Goal: Task Accomplishment & Management: Manage account settings

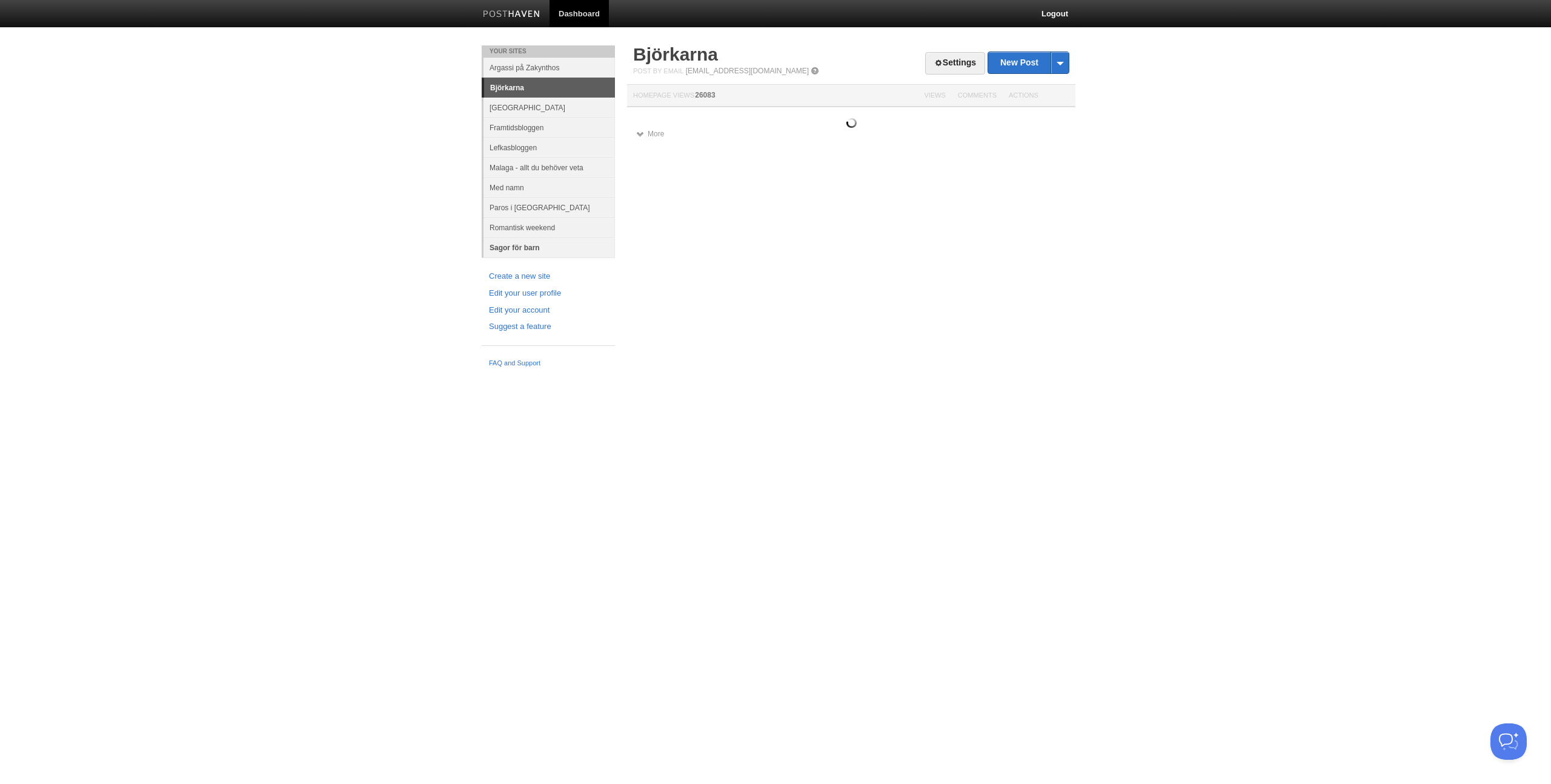
click at [522, 249] on link "Sagor för barn" at bounding box center [549, 247] width 131 height 20
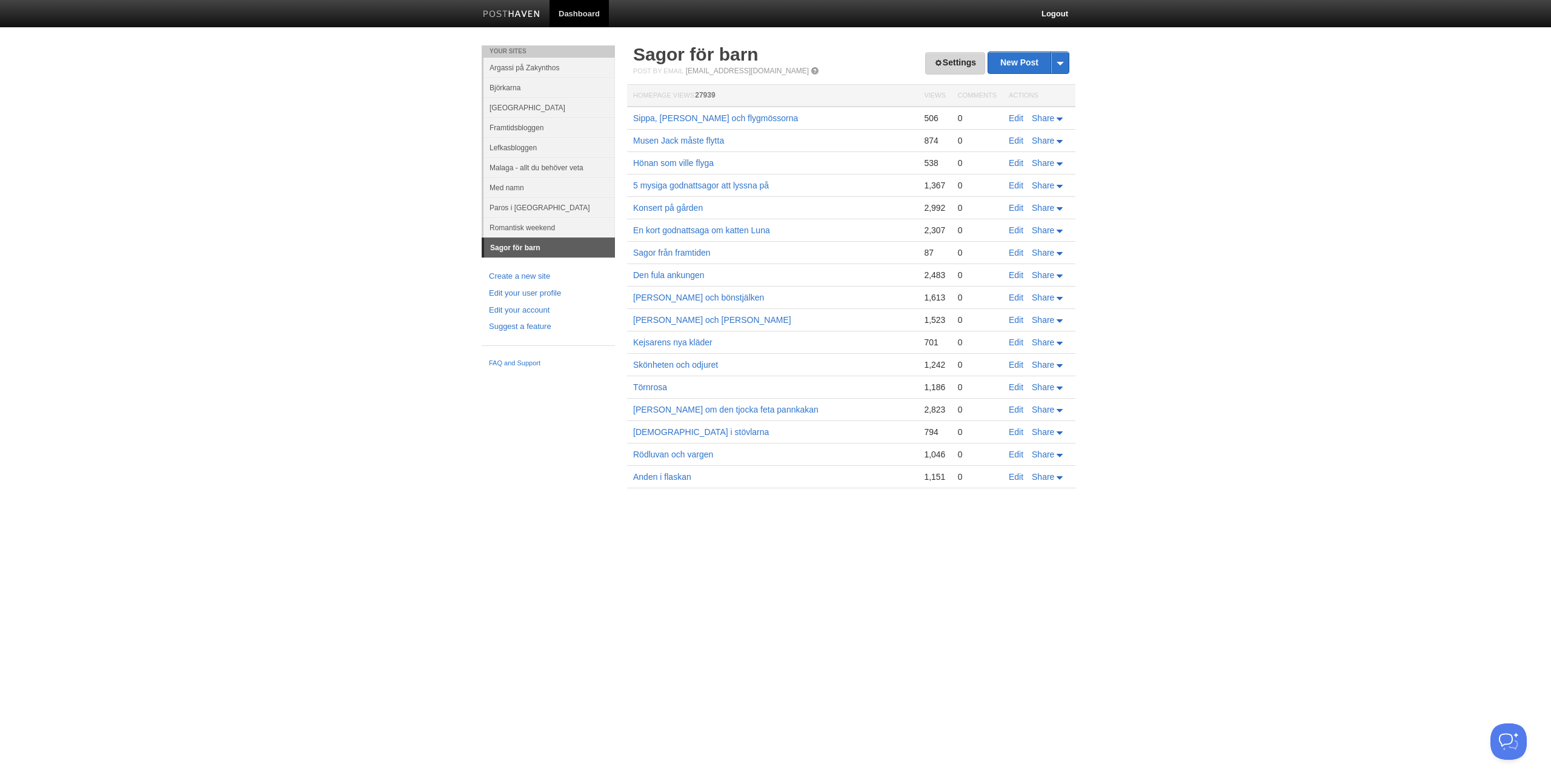
click at [934, 61] on span at bounding box center [938, 62] width 9 height 9
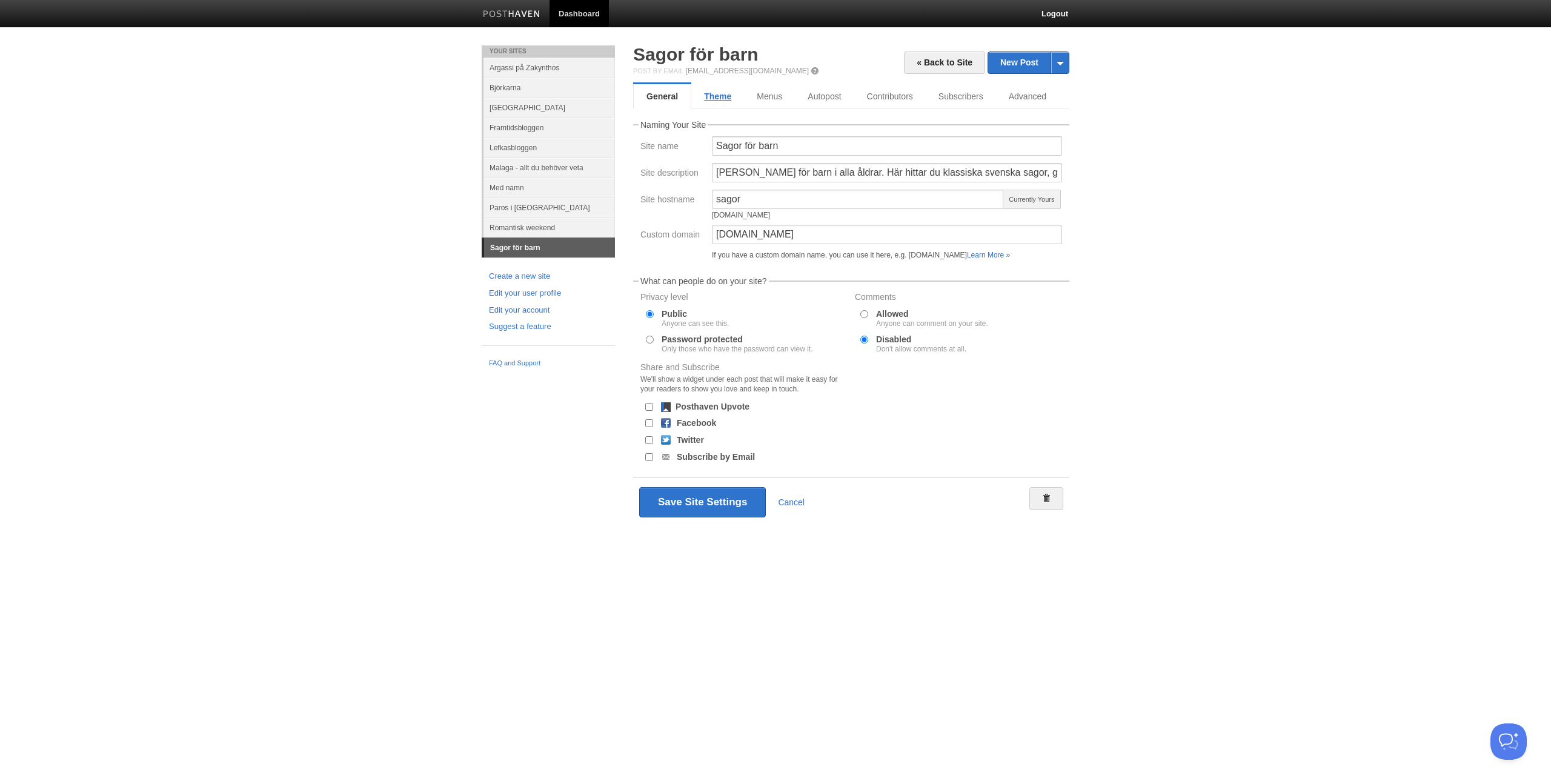
click at [734, 96] on link "Theme" at bounding box center [717, 96] width 53 height 24
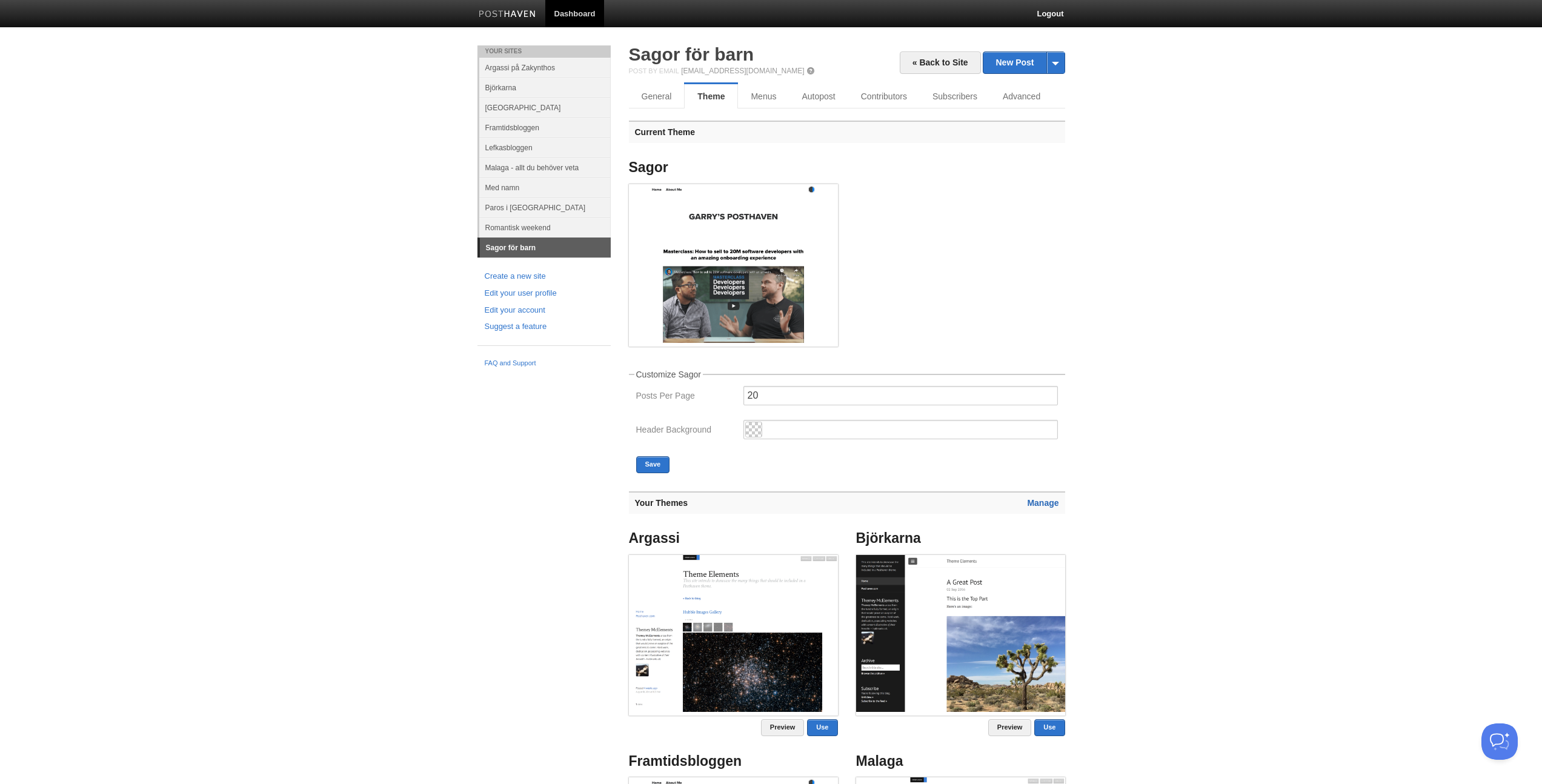
click at [1042, 498] on link "Manage" at bounding box center [1043, 503] width 32 height 9
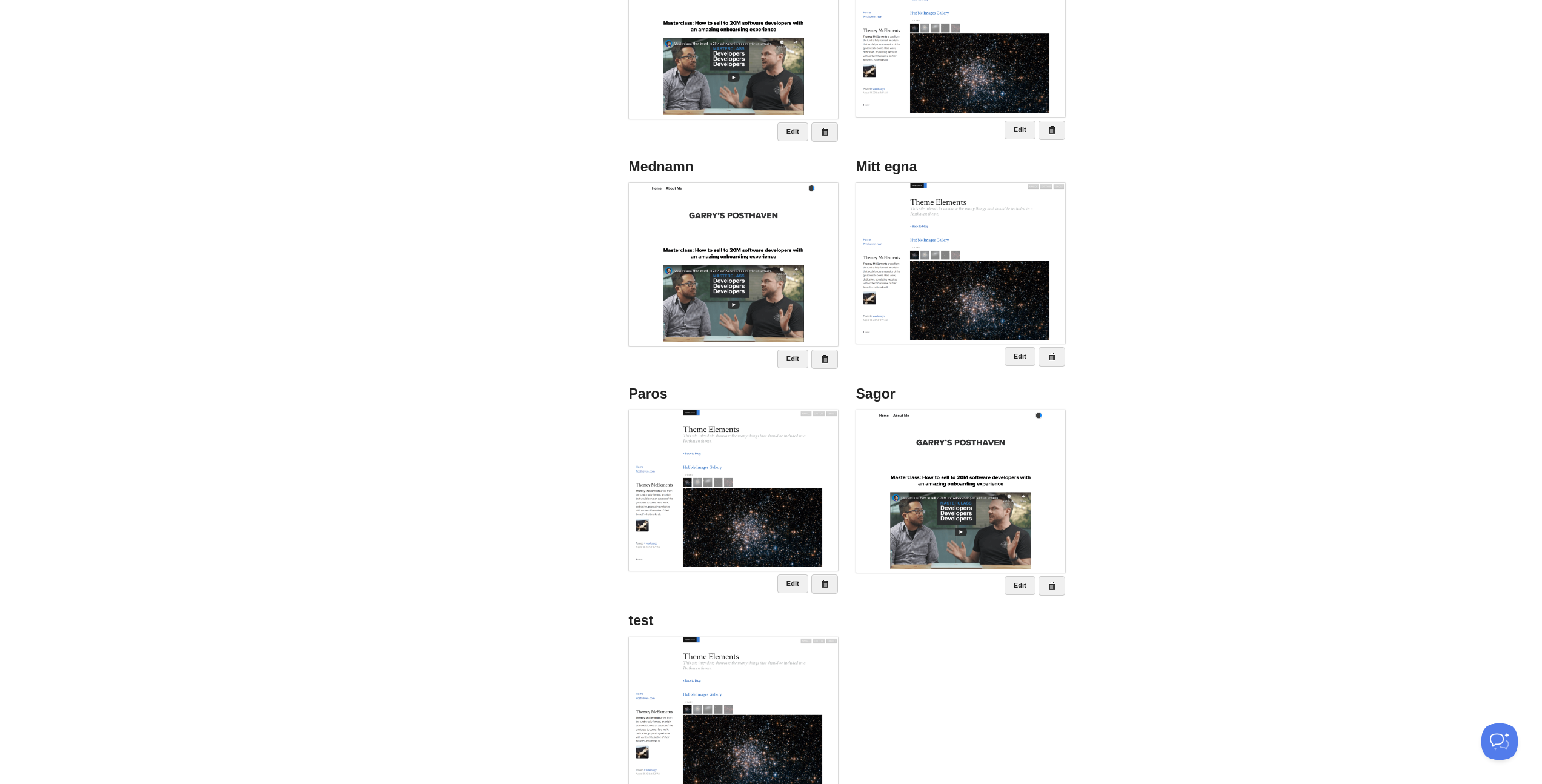
scroll to position [396, 0]
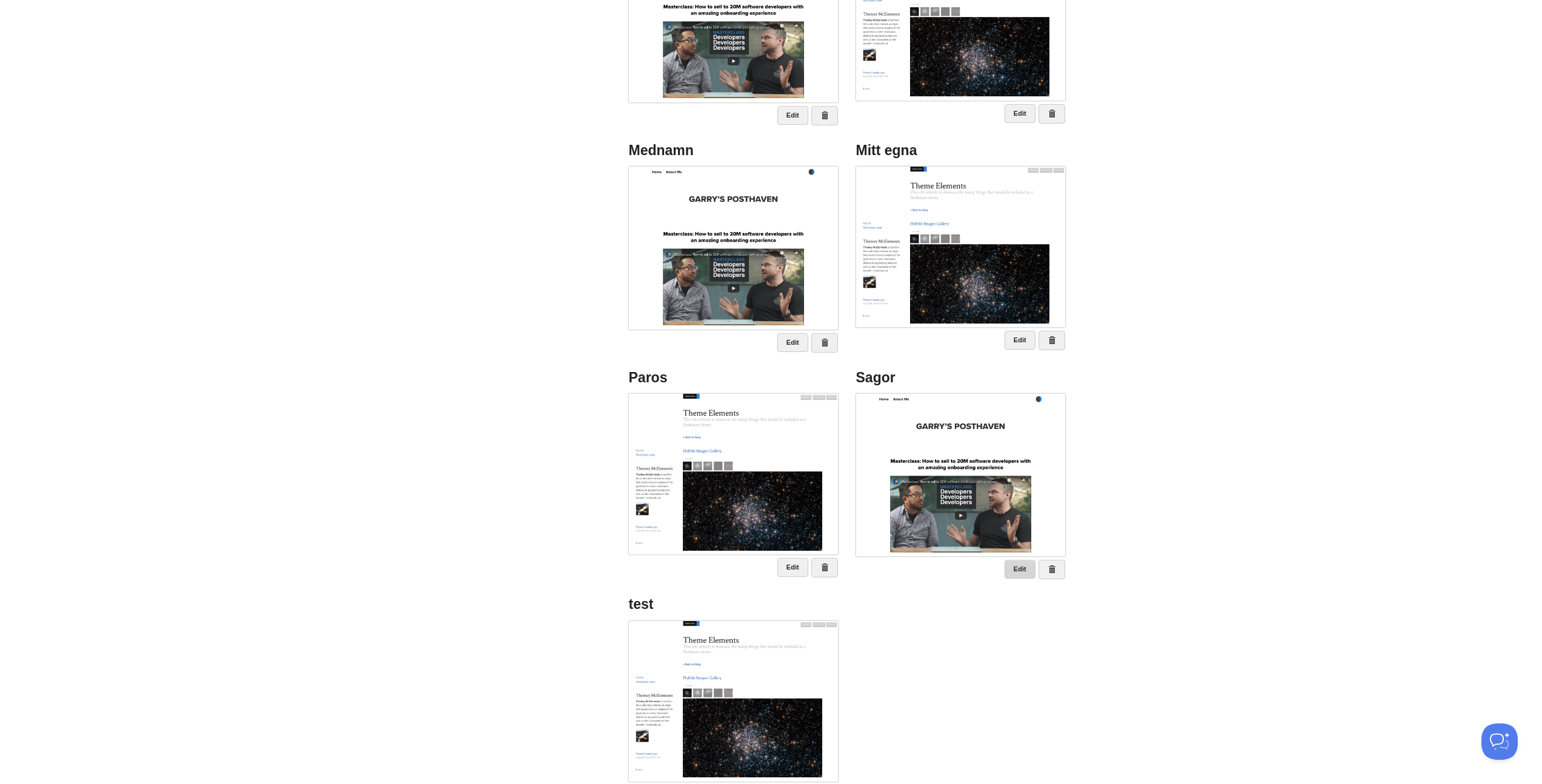
click at [1021, 568] on link "Edit" at bounding box center [1020, 569] width 31 height 19
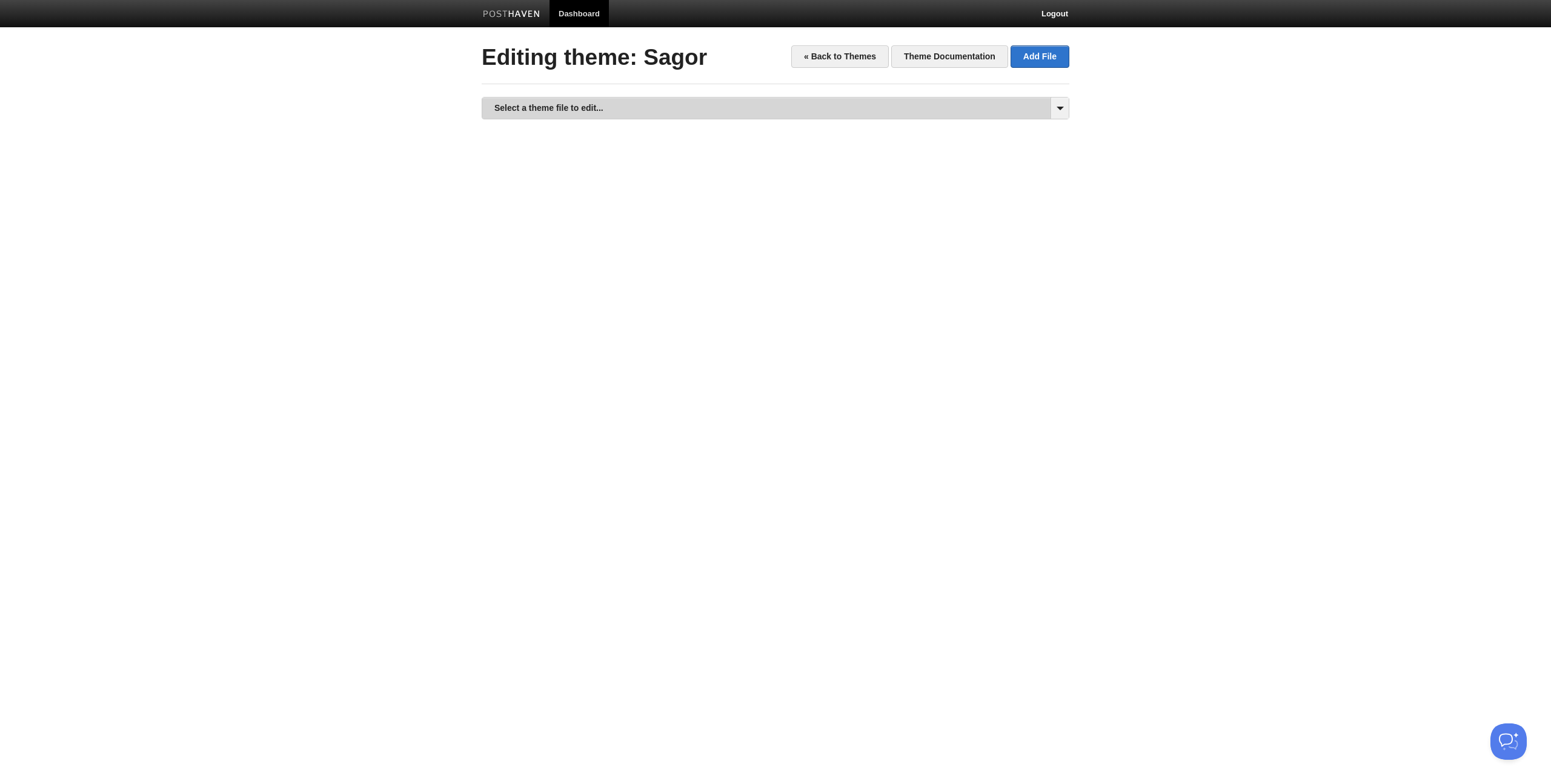
click at [596, 116] on link "Select a theme file to edit..." at bounding box center [776, 108] width 587 height 21
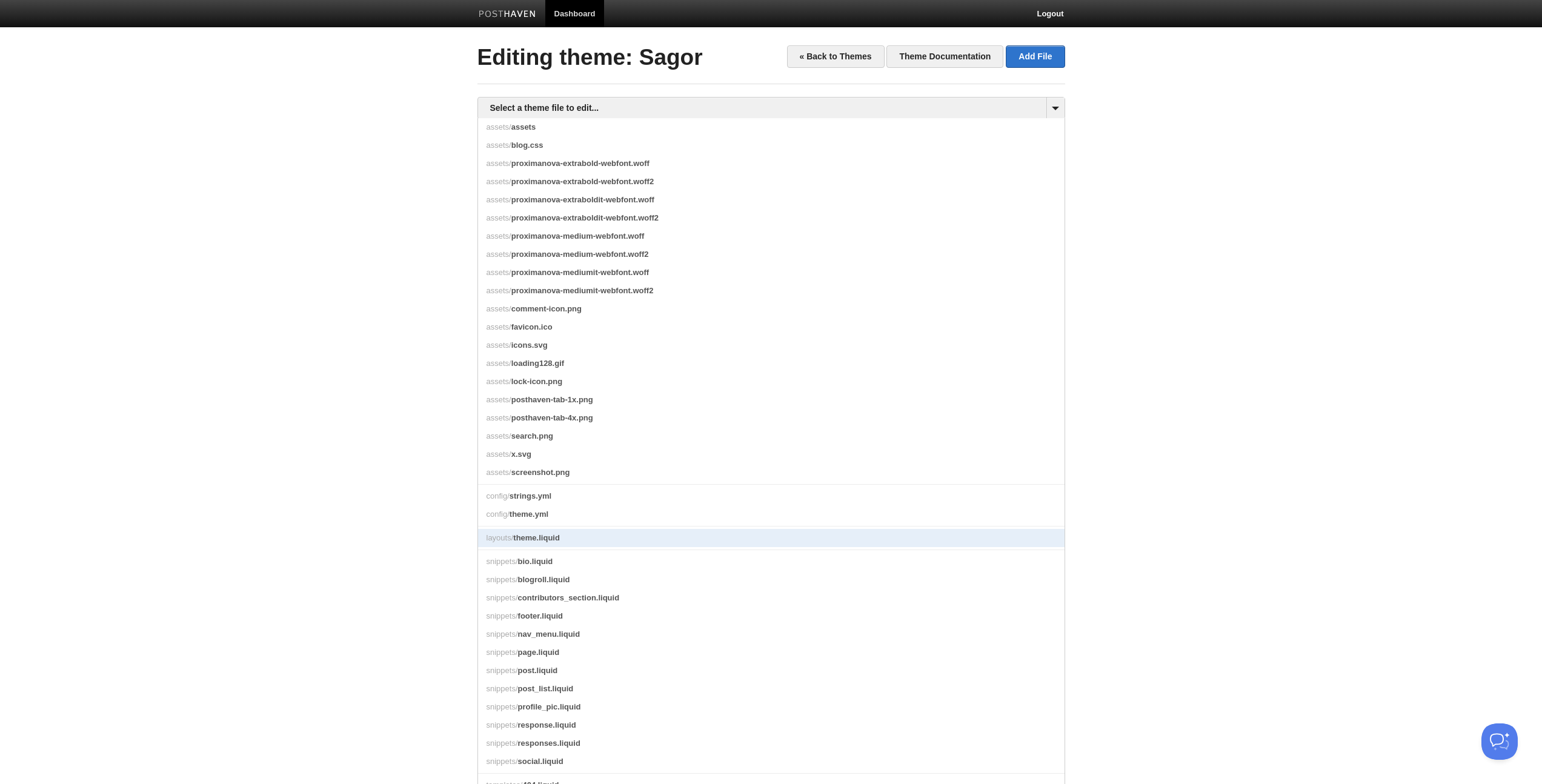
click at [601, 547] on link "layouts/ theme.liquid" at bounding box center [771, 538] width 587 height 18
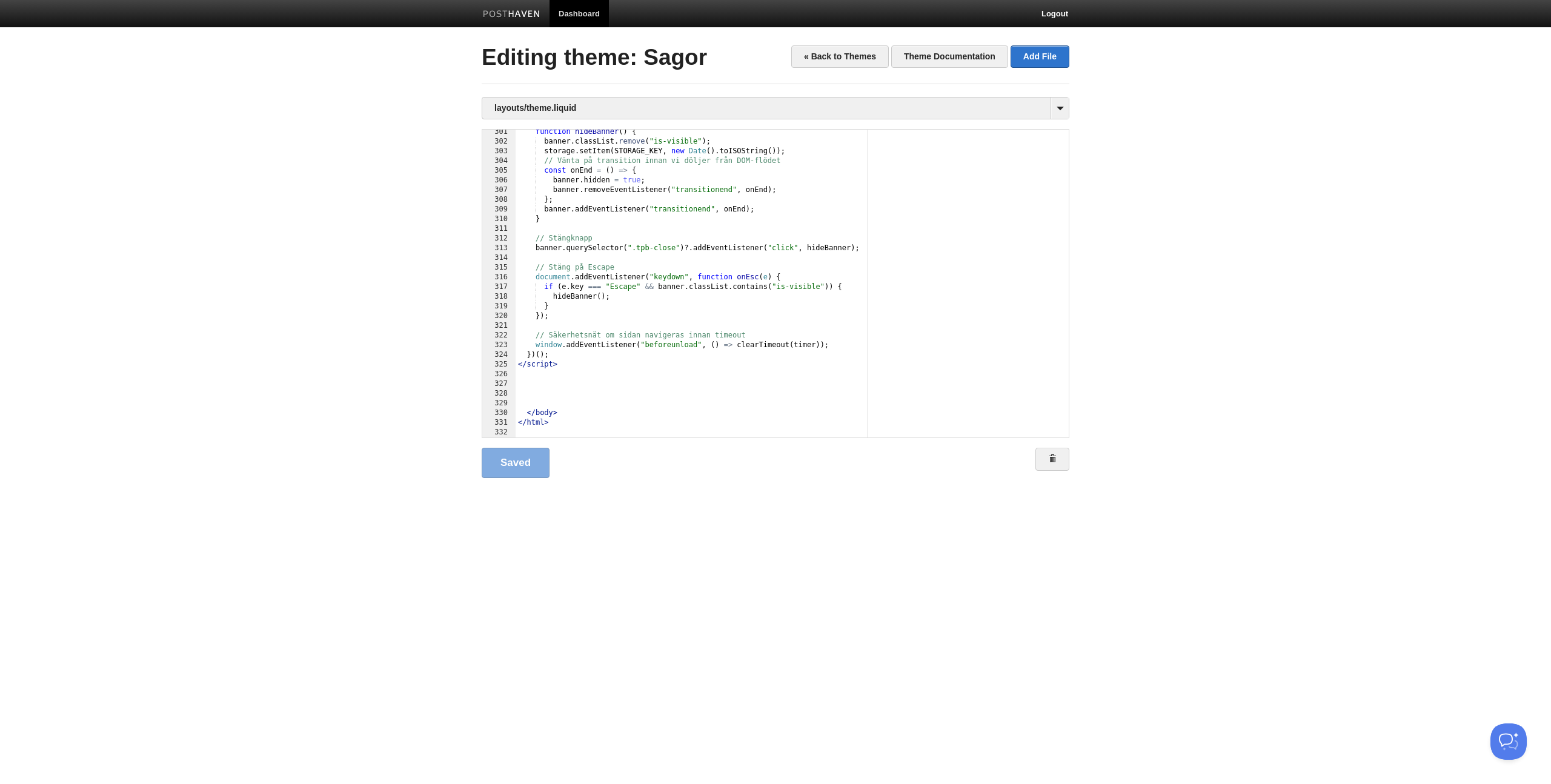
scroll to position [3239, 0]
click at [613, 358] on div "function hideBanner ( ) { banner . classList . remove ( "is-visible" ) ; storag…" at bounding box center [787, 291] width 544 height 327
click at [612, 362] on div "function hideBanner ( ) { banner . classList . remove ( "is-visible" ) ; storag…" at bounding box center [787, 291] width 544 height 327
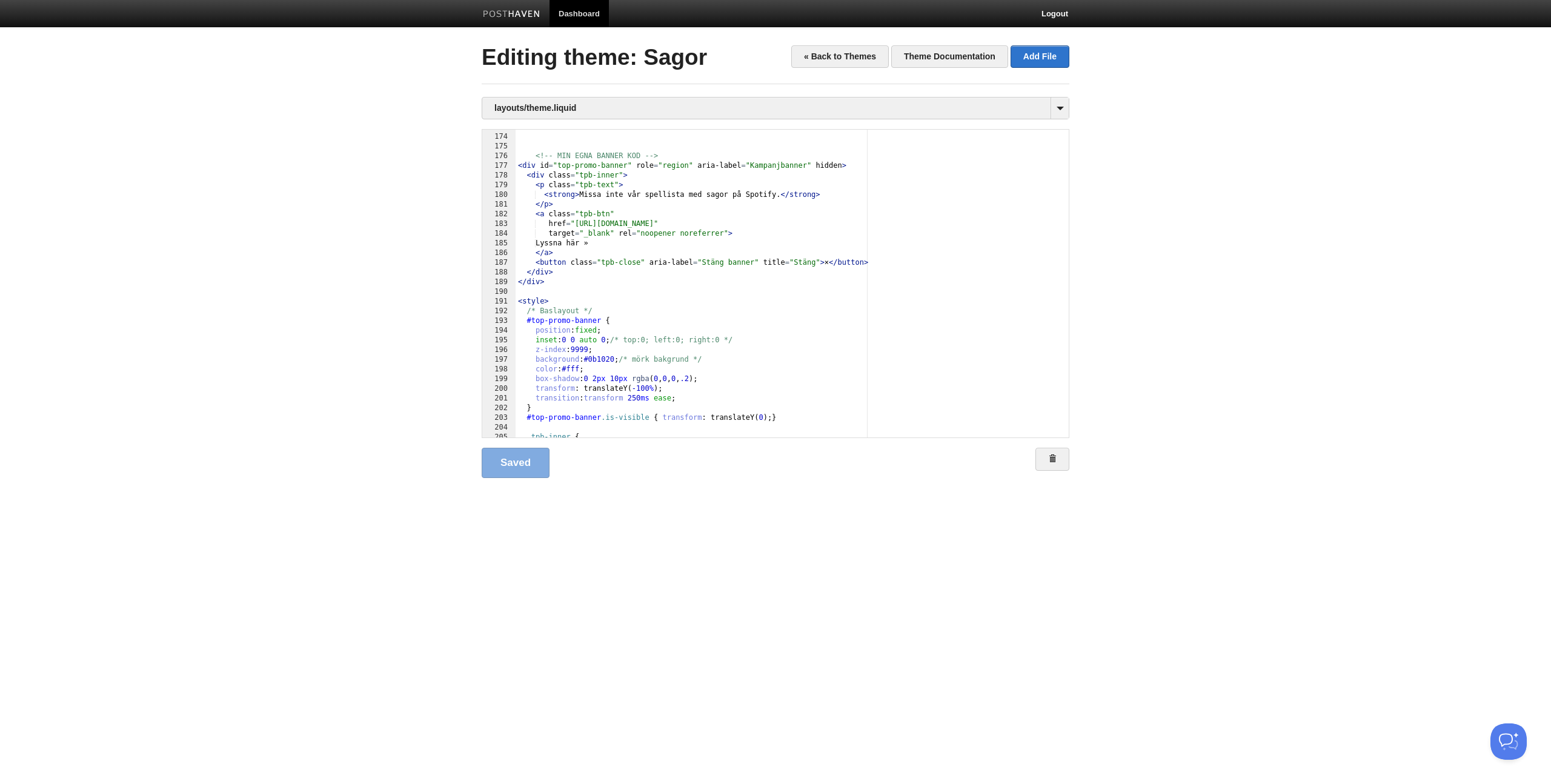
scroll to position [1968, 0]
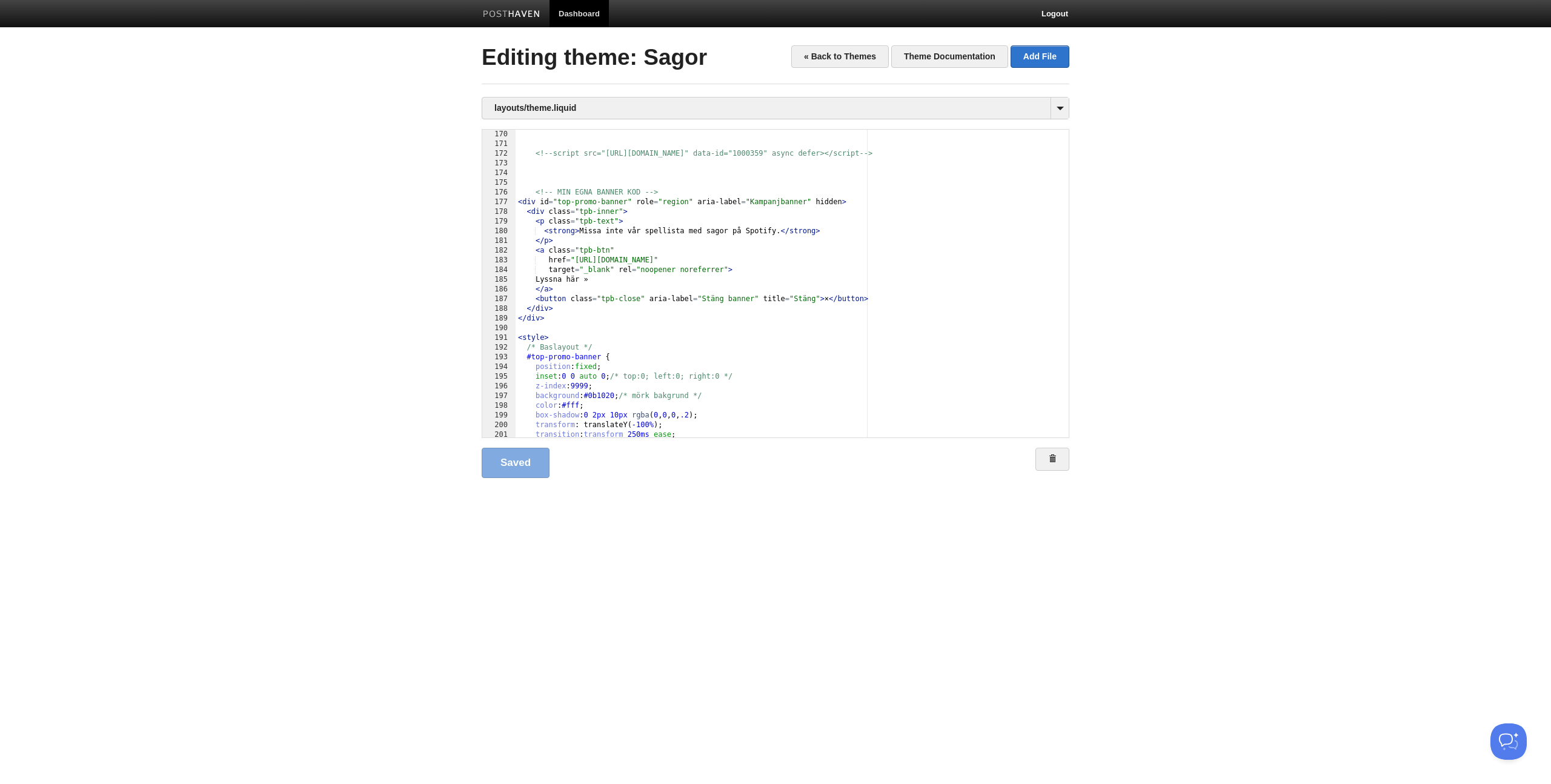
click at [516, 192] on div "<!--script src="[URL][DOMAIN_NAME]" data-id="1000359" async defer></script--> <…" at bounding box center [787, 293] width 544 height 327
